Goal: Task Accomplishment & Management: Use online tool/utility

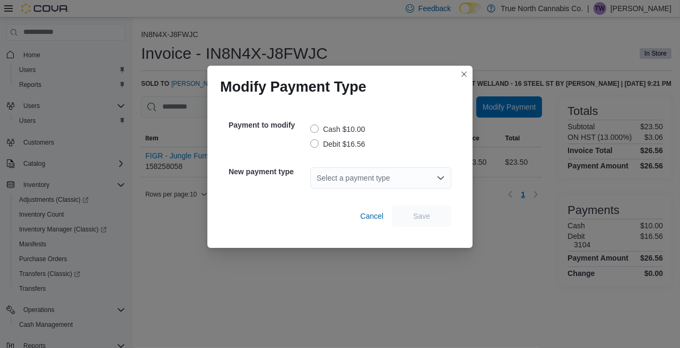
click at [353, 136] on div "Cash $10.00 Debit $16.56" at bounding box center [380, 137] width 141 height 28
click at [350, 146] on label "Debit $16.56" at bounding box center [337, 144] width 55 height 13
click at [394, 199] on div "Cancel Save" at bounding box center [340, 212] width 223 height 30
click at [395, 186] on div "Select a payment type" at bounding box center [380, 178] width 141 height 21
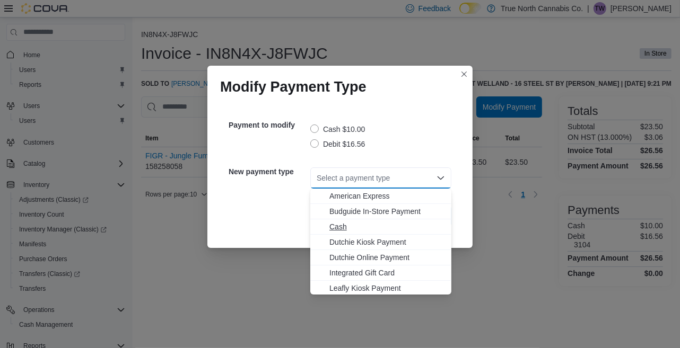
scroll to position [63, 0]
click at [344, 282] on span "Visa" at bounding box center [387, 287] width 116 height 11
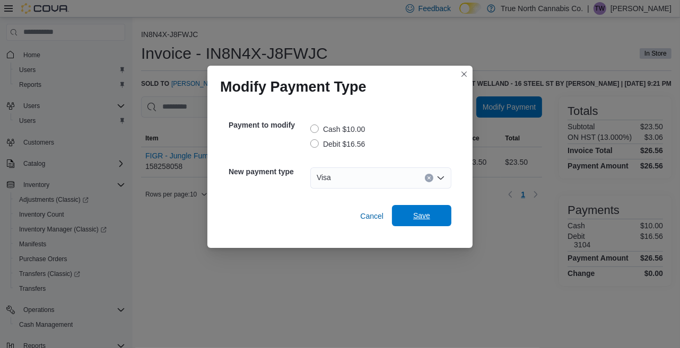
click at [428, 215] on span "Save" at bounding box center [421, 216] width 17 height 11
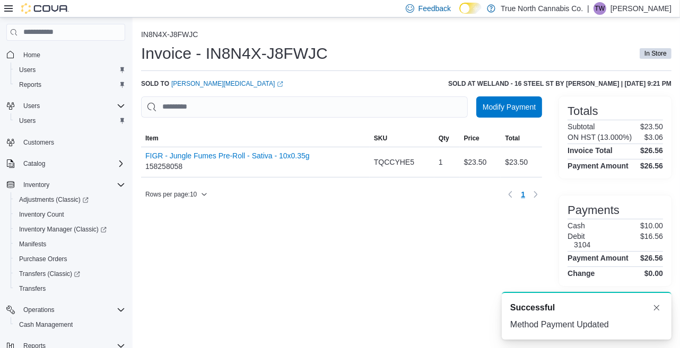
scroll to position [0, 0]
